Goal: Check status: Check status

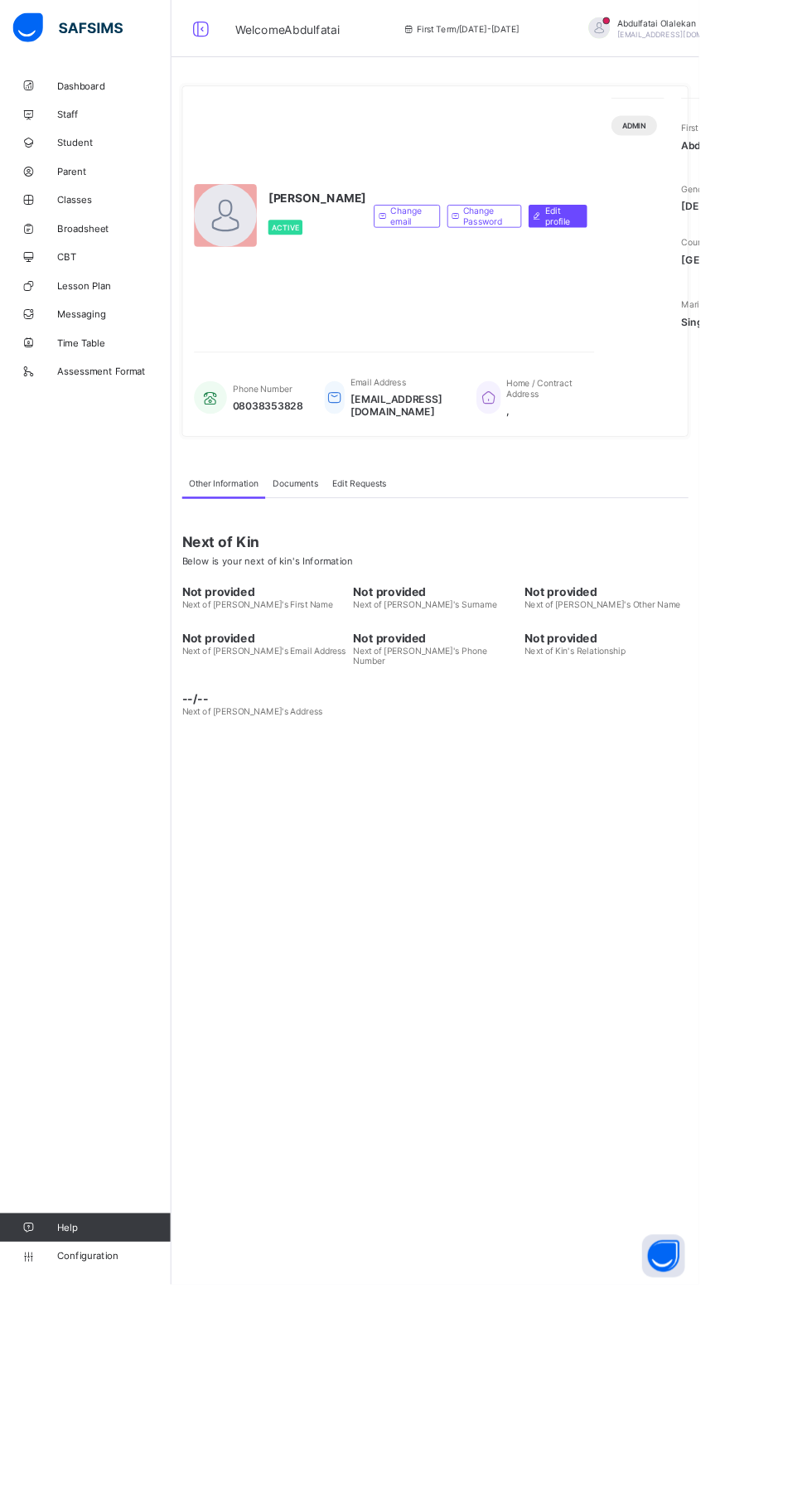
click at [145, 269] on span "Broadsheet" at bounding box center [133, 265] width 133 height 13
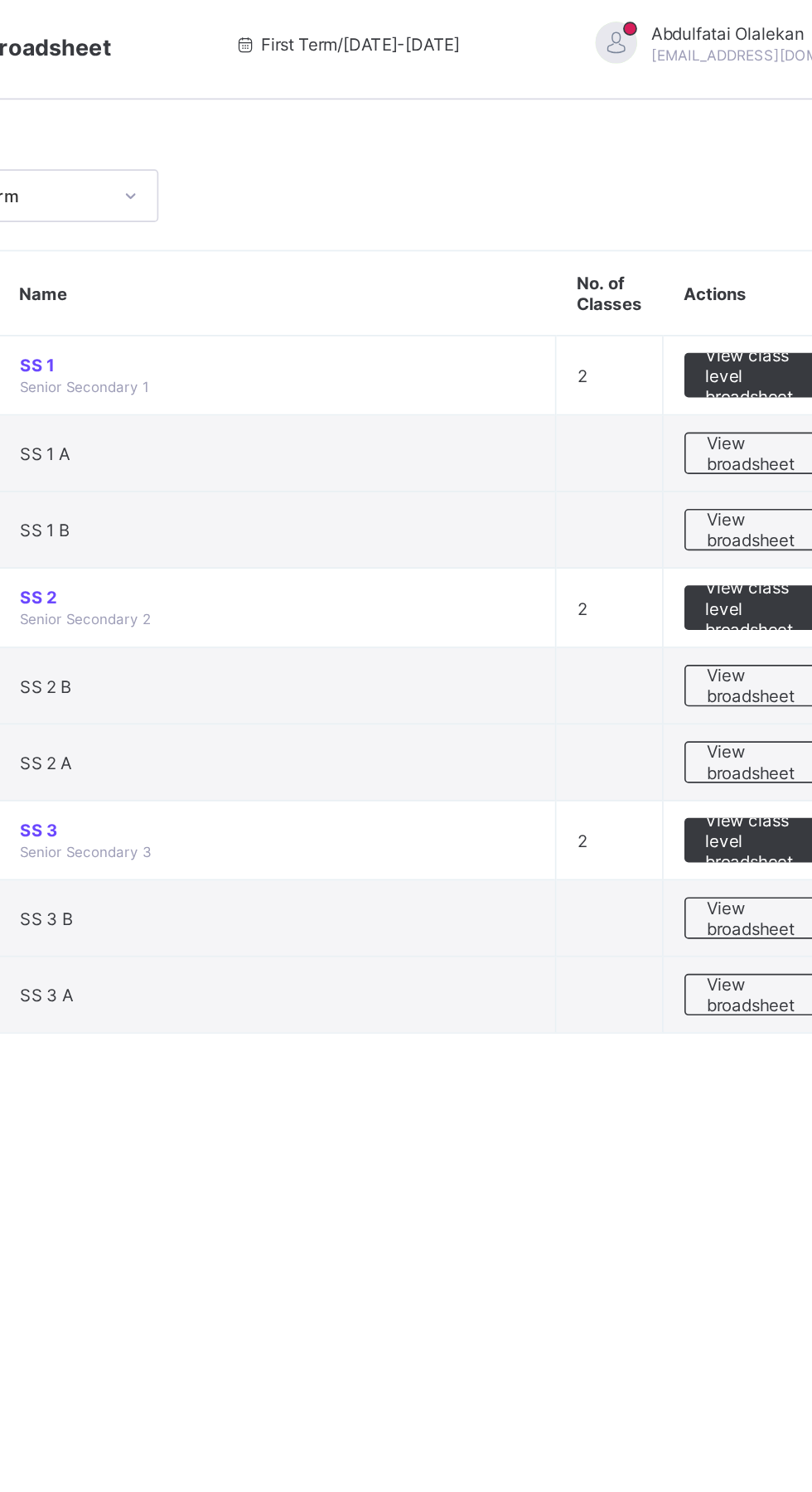
click at [727, 414] on span "View broadsheet" at bounding box center [730, 415] width 52 height 24
click at [726, 316] on span "View broadsheet" at bounding box center [730, 322] width 52 height 24
